Goal: Task Accomplishment & Management: Manage account settings

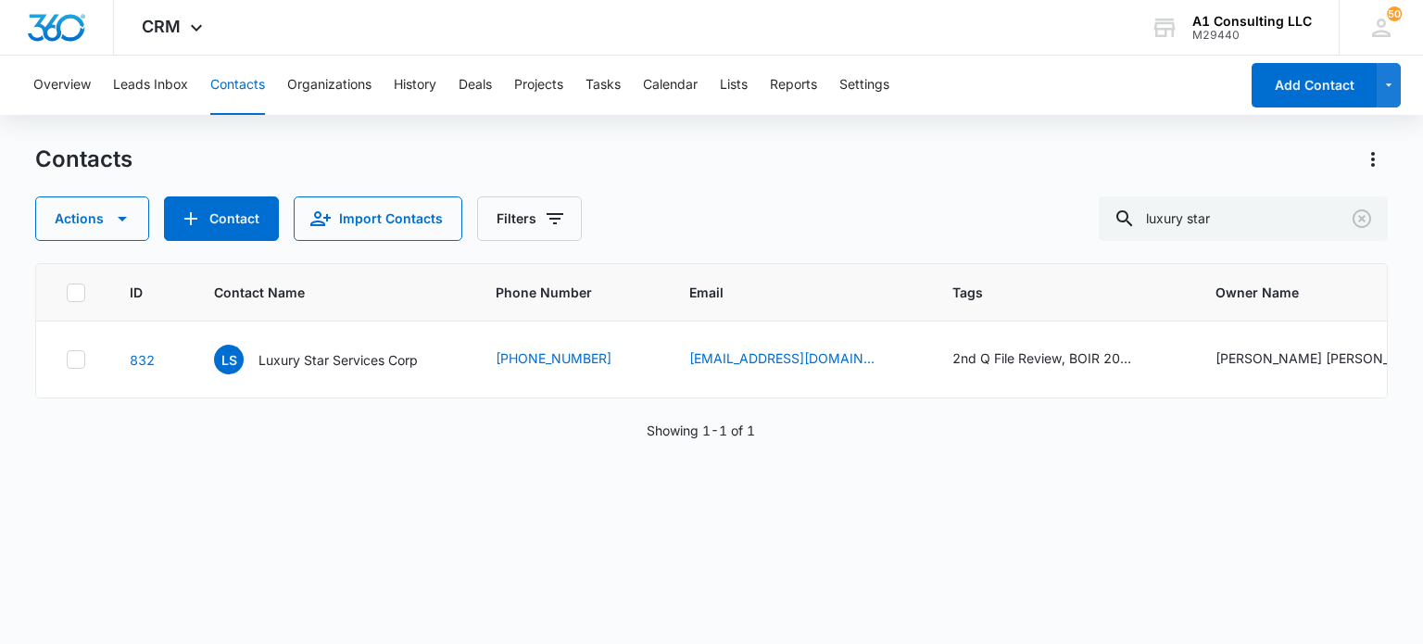
drag, startPoint x: 1287, startPoint y: 219, endPoint x: 932, endPoint y: 220, distance: 354.8
click at [932, 228] on div "Actions Contact Import Contacts Filters luxury star" at bounding box center [711, 218] width 1352 height 44
type input "rjg"
click at [307, 353] on p "RJG Transport Service Corp" at bounding box center [341, 359] width 167 height 19
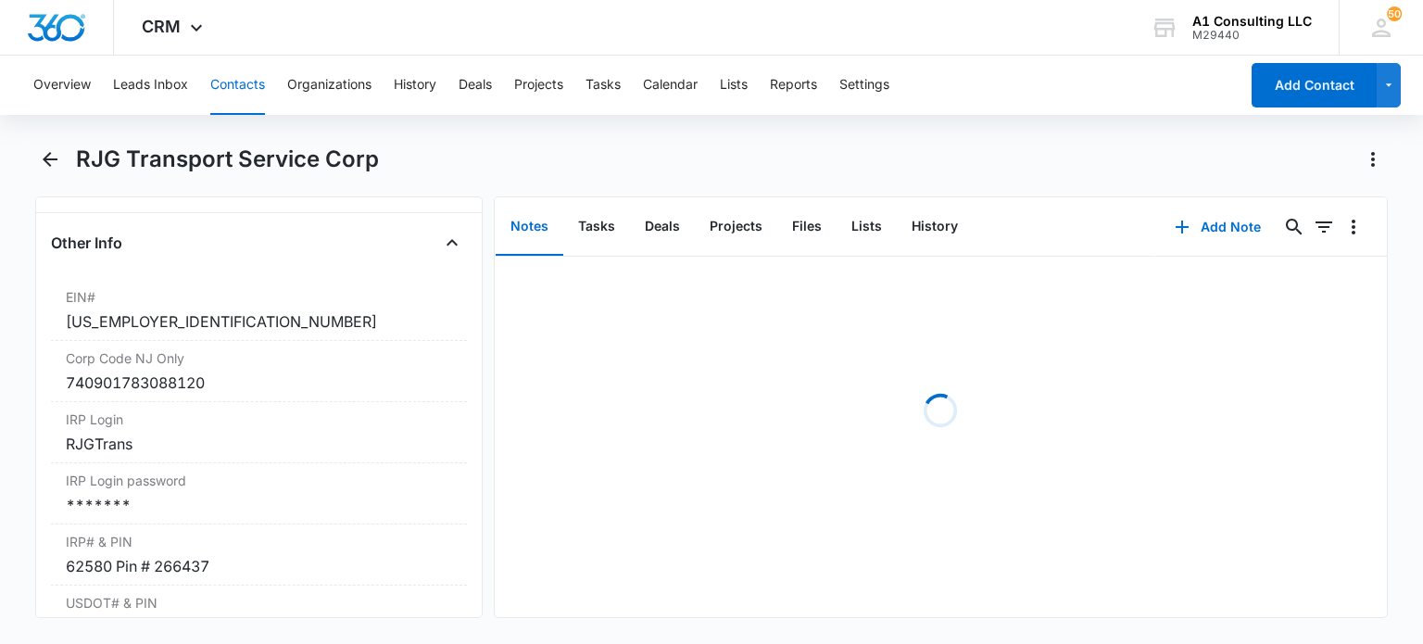
scroll to position [2501, 0]
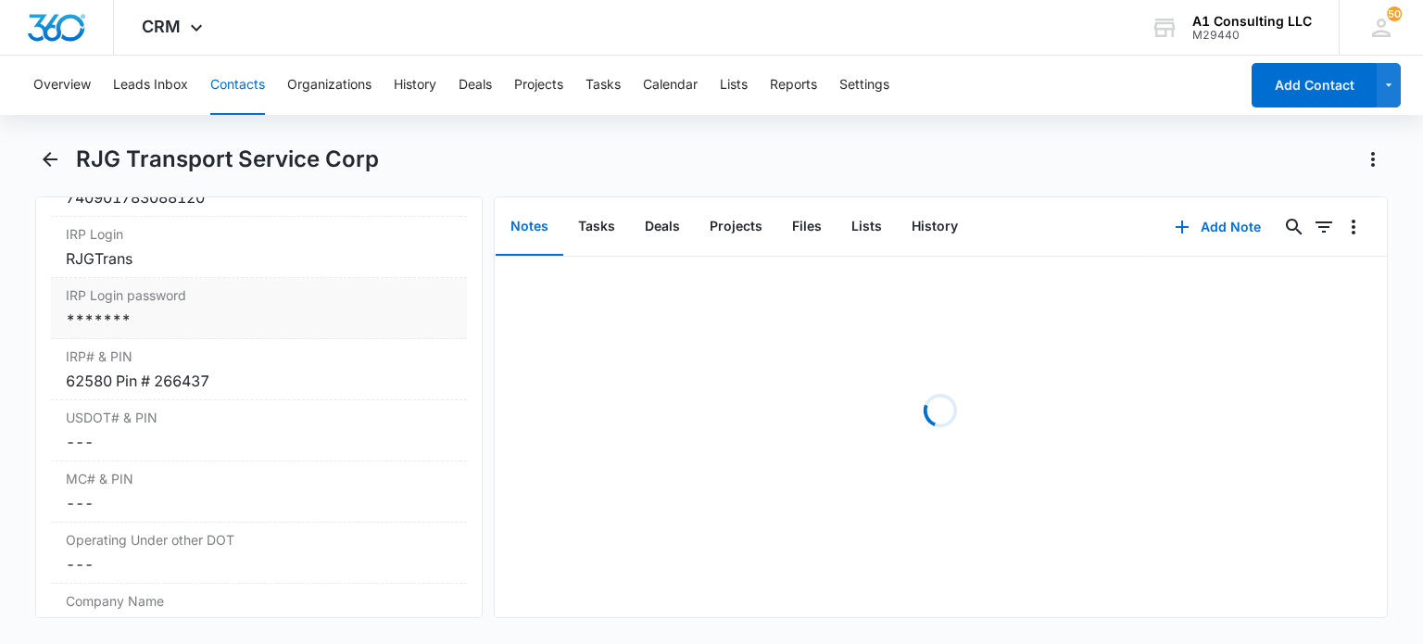
click at [255, 330] on div "*******" at bounding box center [258, 320] width 385 height 22
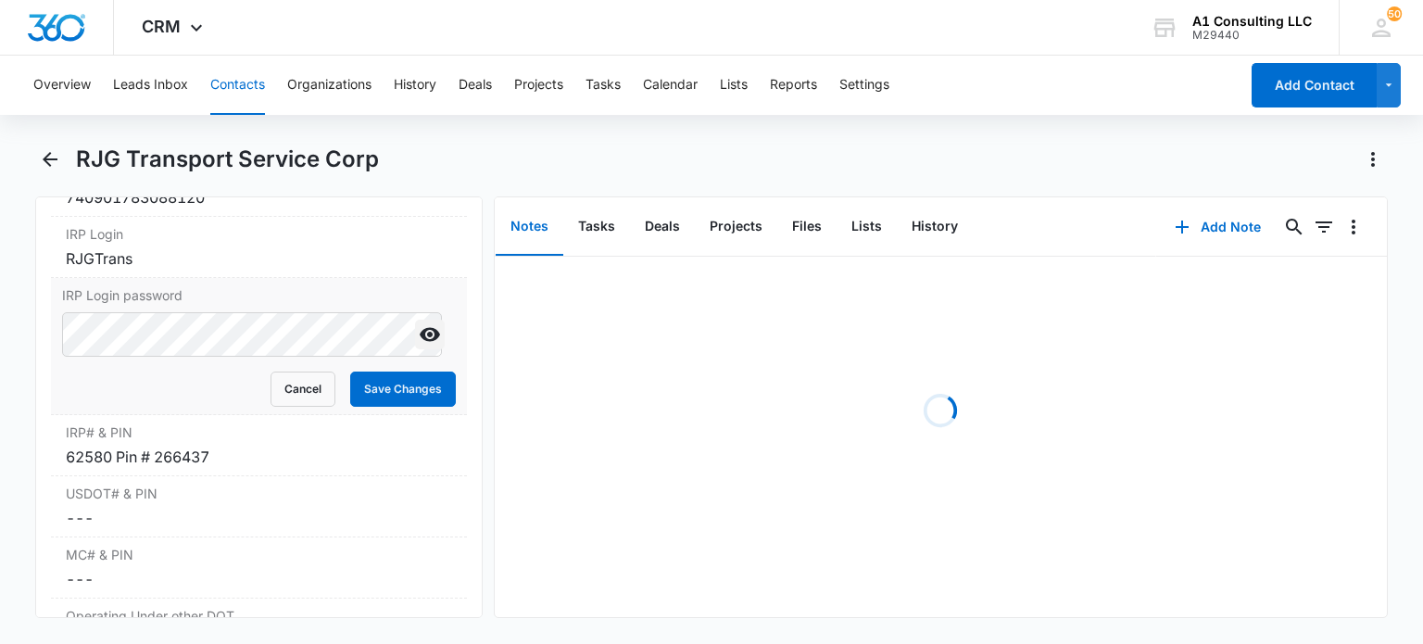
click at [422, 342] on icon "Show" at bounding box center [430, 335] width 20 height 14
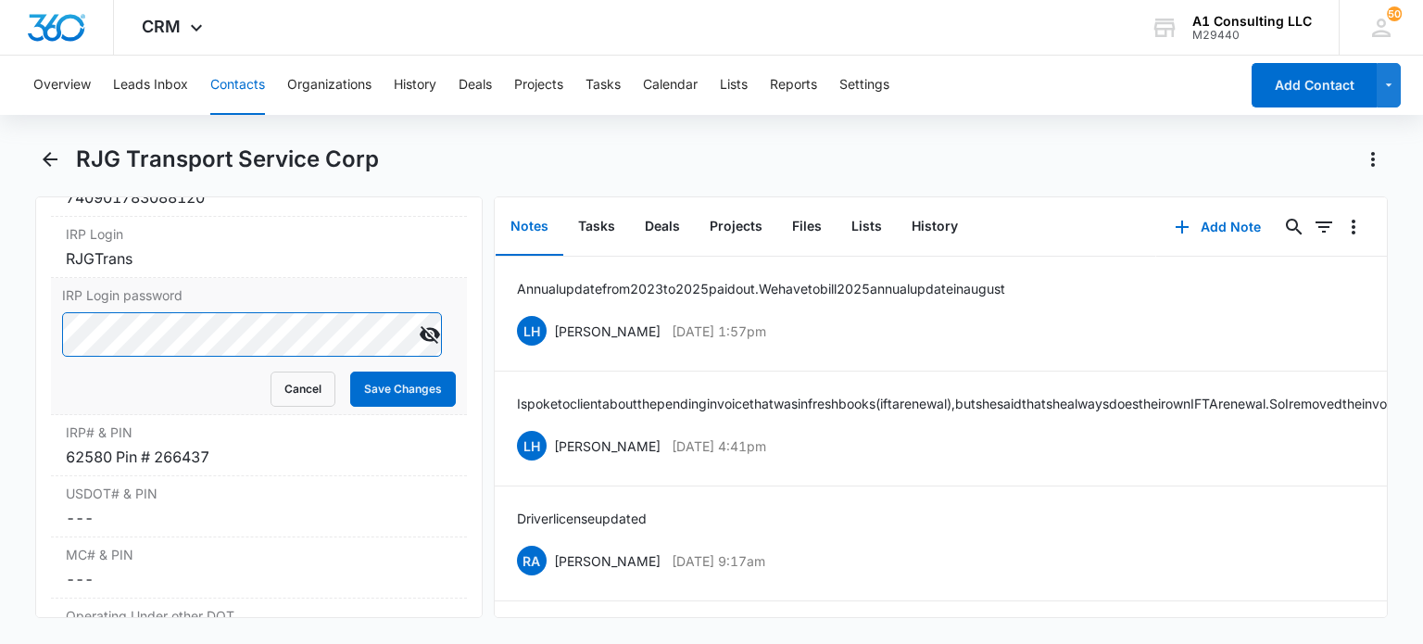
click at [6, 355] on main "RJG Transport Service Corp Remove RT RJG Transport Service Corp Contact Info Na…" at bounding box center [711, 393] width 1423 height 496
click at [359, 400] on button "Save Changes" at bounding box center [403, 389] width 106 height 35
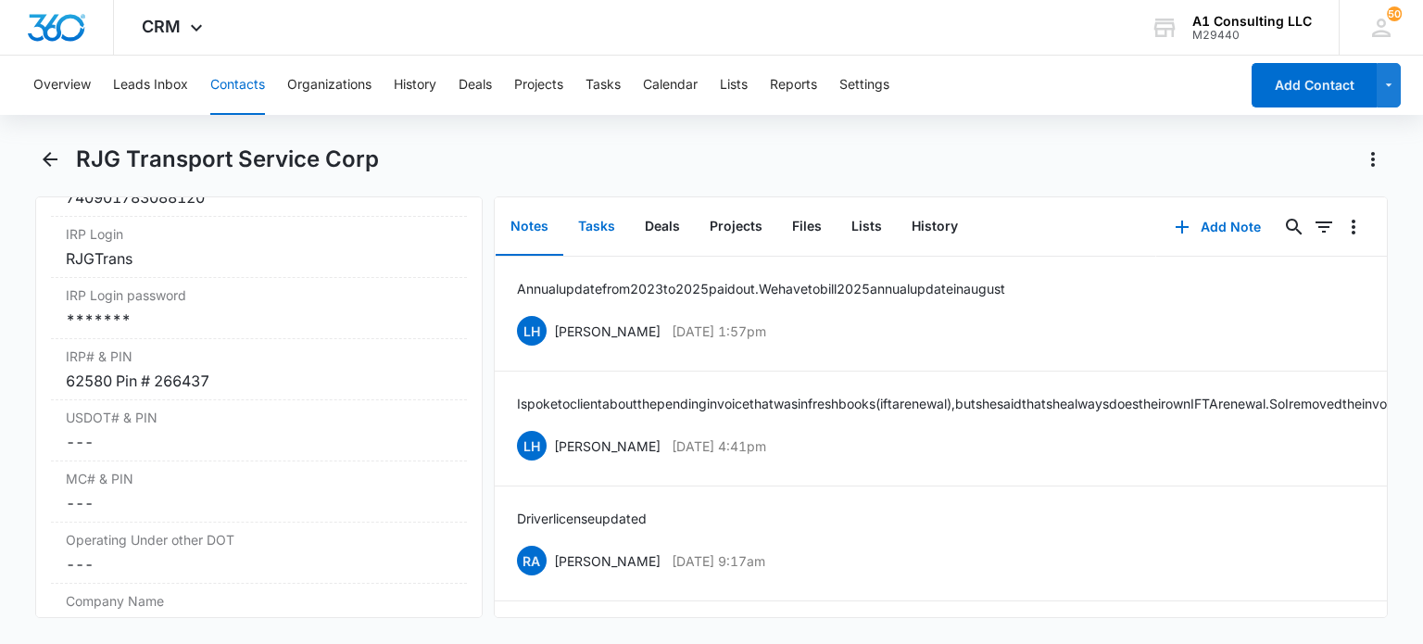
drag, startPoint x: 585, startPoint y: 231, endPoint x: 586, endPoint y: 208, distance: 23.2
click at [586, 231] on button "Tasks" at bounding box center [596, 226] width 67 height 57
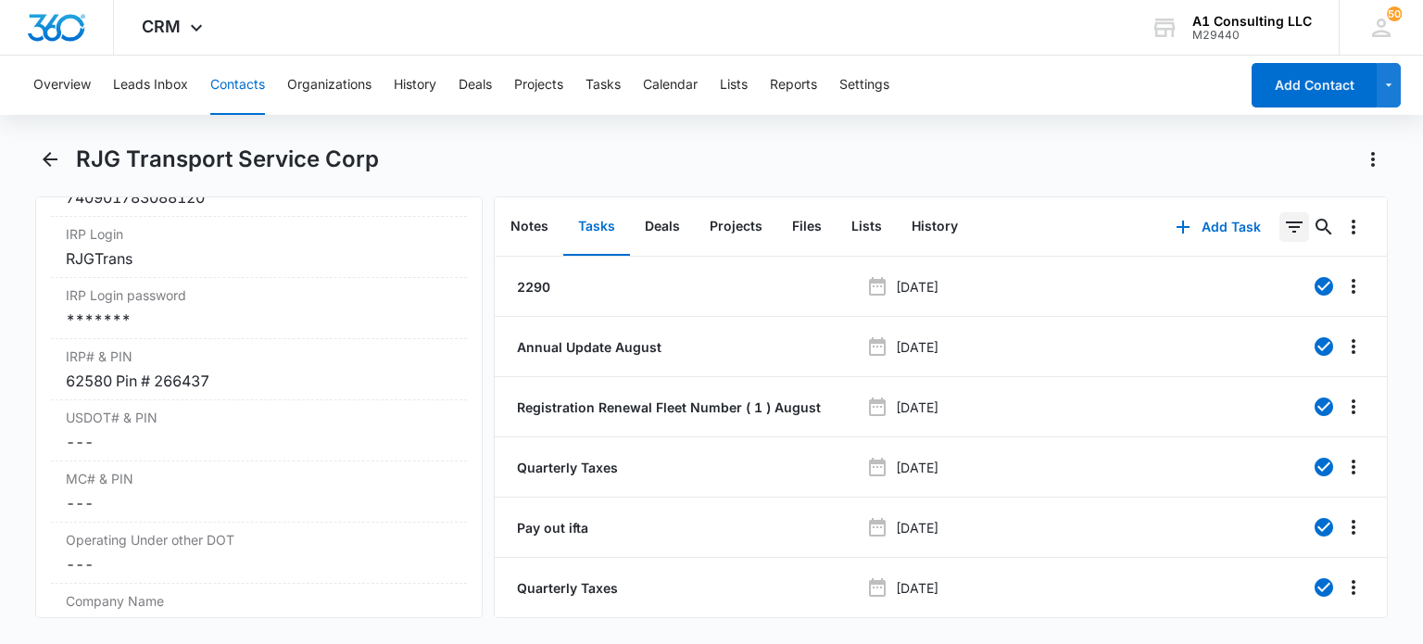
click at [1283, 222] on icon "Filters" at bounding box center [1294, 227] width 22 height 22
click at [1260, 381] on icon "Show Task status filters" at bounding box center [1271, 383] width 22 height 22
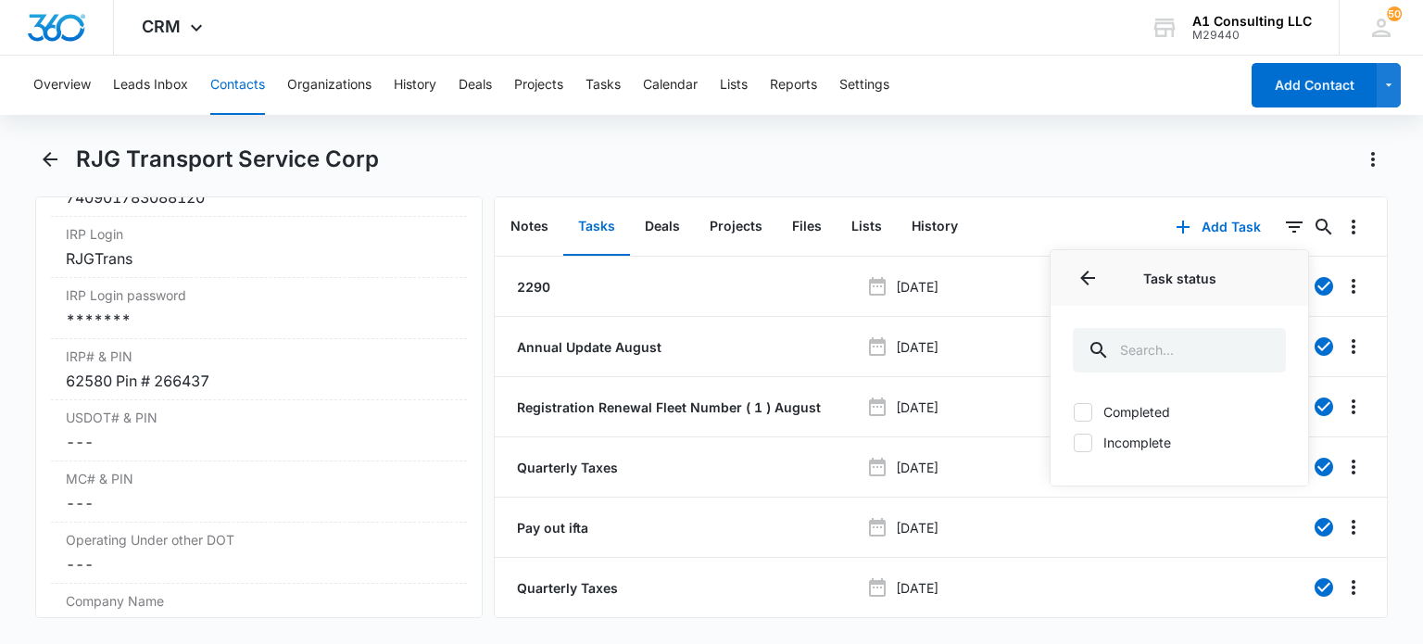
click at [1106, 441] on label "Incomplete" at bounding box center [1179, 442] width 213 height 19
click at [1074, 442] on input "Incomplete" at bounding box center [1073, 442] width 1 height 1
checkbox input "true"
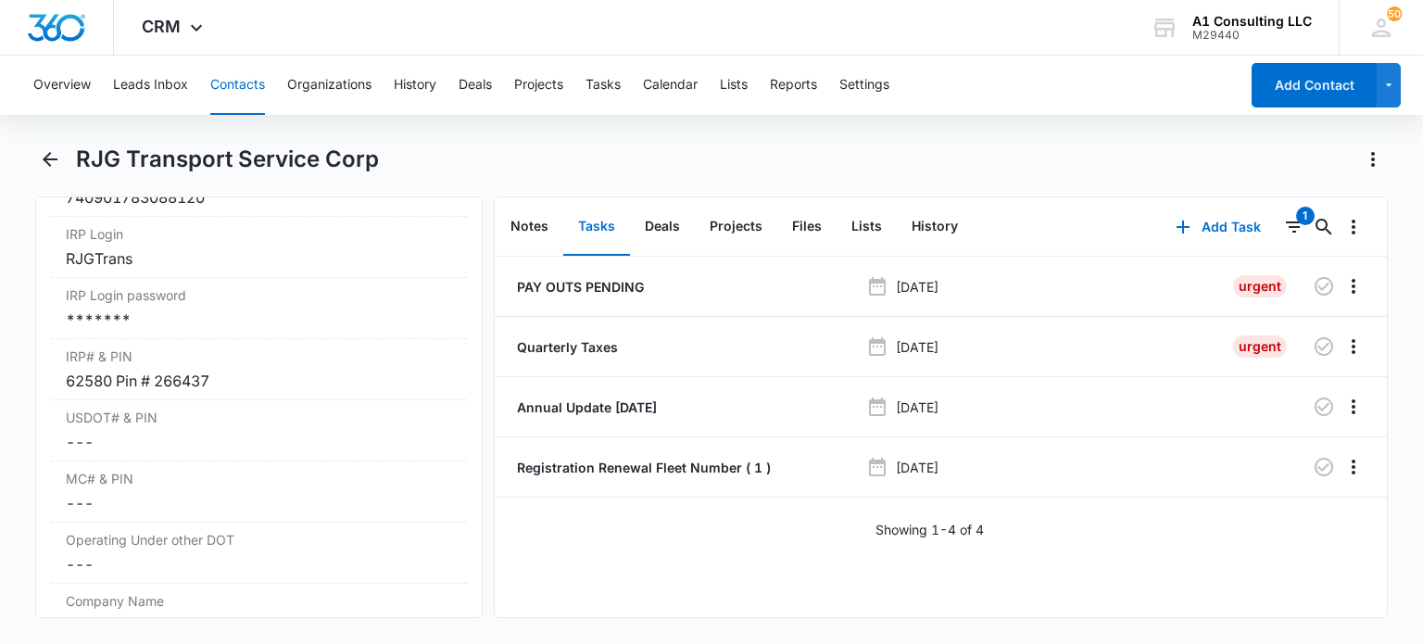
click at [963, 168] on div "RJG Transport Service Corp" at bounding box center [732, 160] width 1312 height 30
click at [1315, 345] on icon "button" at bounding box center [1324, 346] width 19 height 19
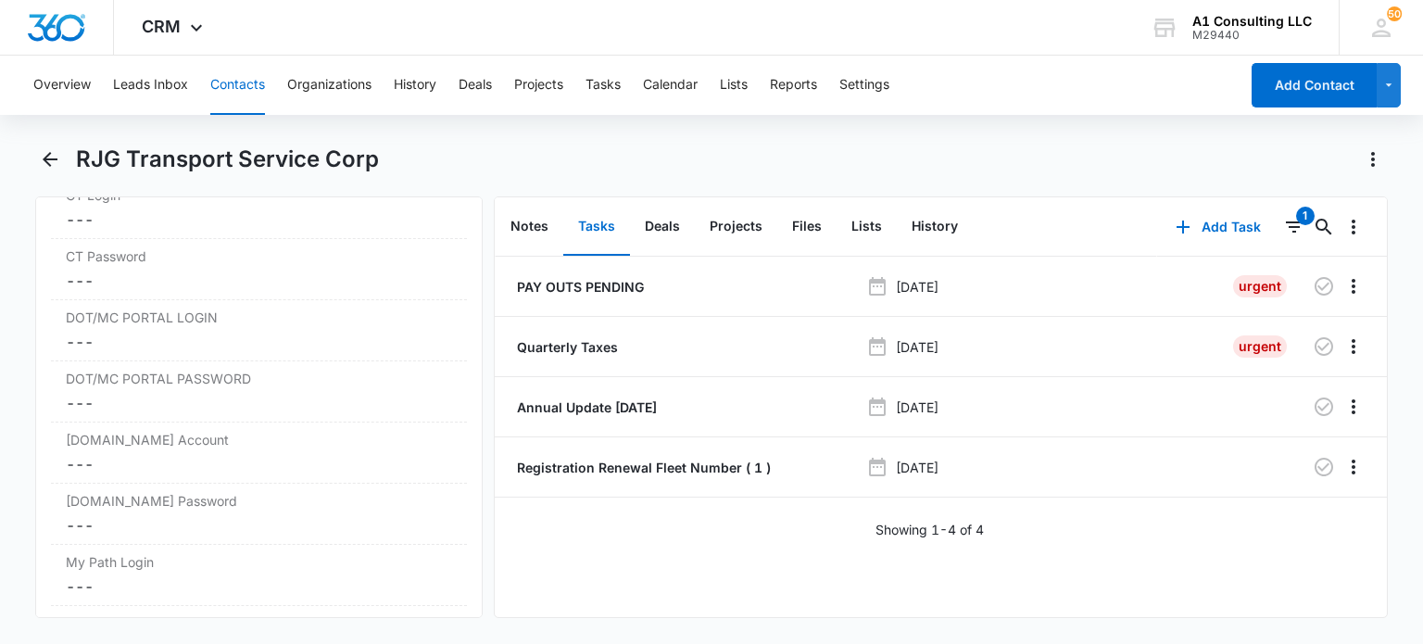
scroll to position [3428, 0]
